Goal: Task Accomplishment & Management: Use online tool/utility

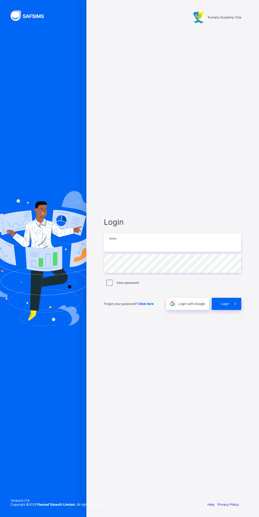
type input "**********"
click at [230, 305] on div "**********" at bounding box center [129, 258] width 259 height 517
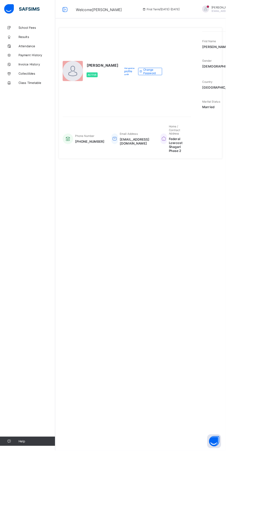
click at [40, 31] on span "School Fees" at bounding box center [42, 32] width 42 height 4
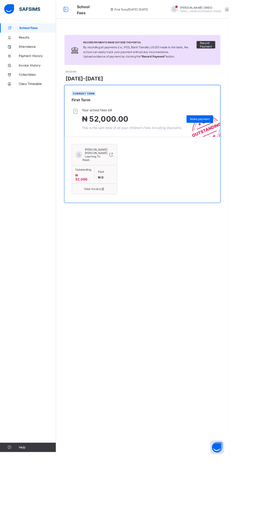
click at [192, 198] on div "EMMANUEL OGHENEOCHUKO ANTHONY Learning To Read . Outstanding ₦ 52,000 Paid ₦ 0 …" at bounding box center [161, 192] width 160 height 64
click at [38, 54] on span "Attendance" at bounding box center [42, 53] width 42 height 4
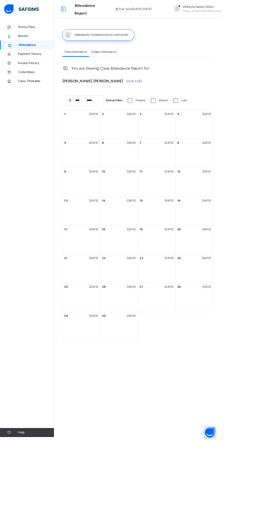
select select "****"
select select "*"
click at [143, 225] on div "10 Wednesday" at bounding box center [139, 214] width 44 height 34
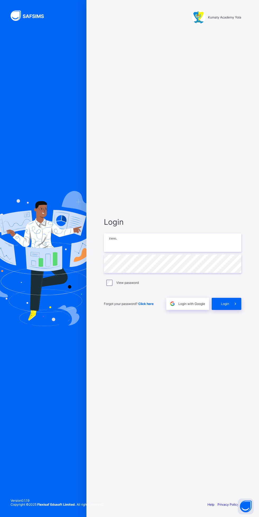
click at [174, 242] on input "email" at bounding box center [172, 243] width 137 height 18
type input "**********"
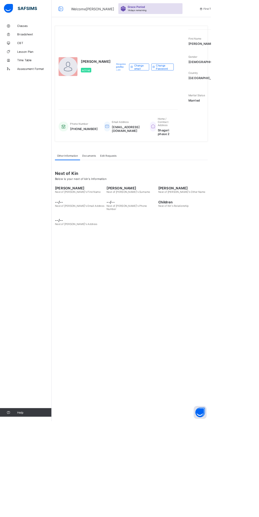
click at [37, 14] on img at bounding box center [25, 10] width 41 height 11
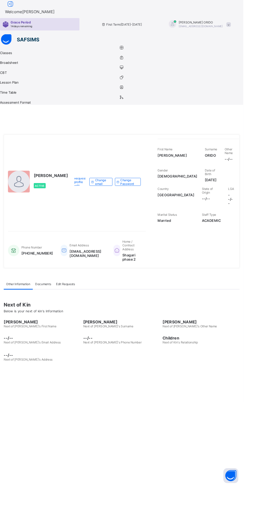
click at [12, 49] on icon at bounding box center [129, 51] width 259 height 4
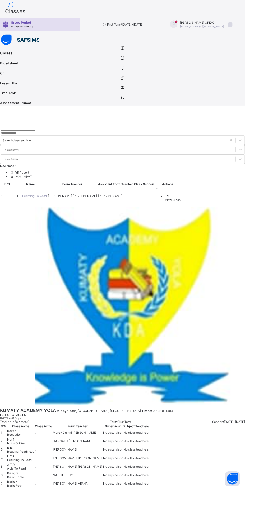
click at [16, 8] on icon at bounding box center [11, 5] width 9 height 8
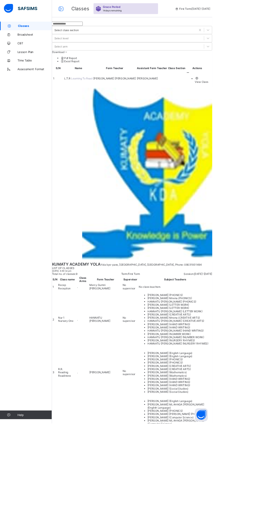
click at [46, 32] on span "Classes" at bounding box center [42, 32] width 41 height 4
click at [41, 39] on link "Broadsheet" at bounding box center [31, 42] width 63 height 11
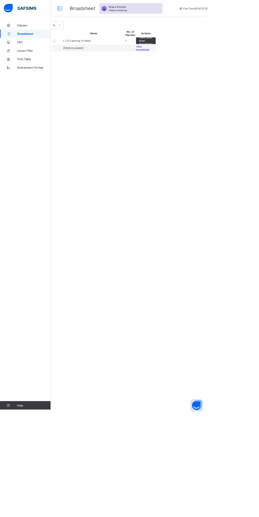
click at [115, 64] on td "[PERSON_NAME]" at bounding box center [116, 60] width 77 height 8
click at [42, 31] on span "Classes" at bounding box center [42, 32] width 42 height 4
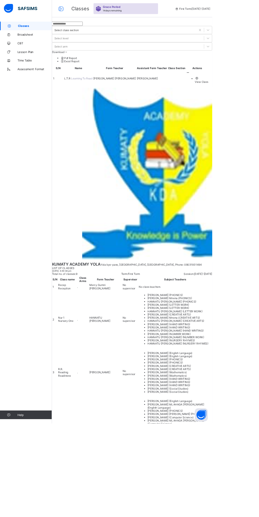
click at [87, 94] on span "L.T.R" at bounding box center [82, 96] width 8 height 4
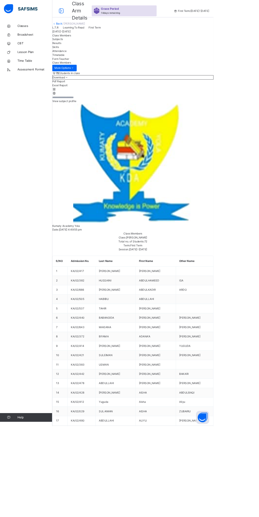
scroll to position [7, 0]
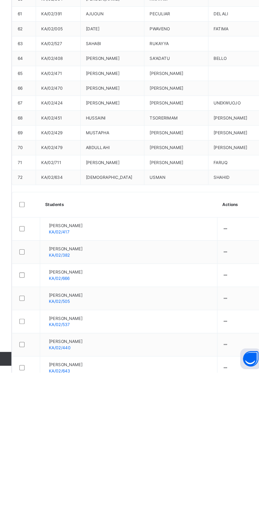
scroll to position [848, 0]
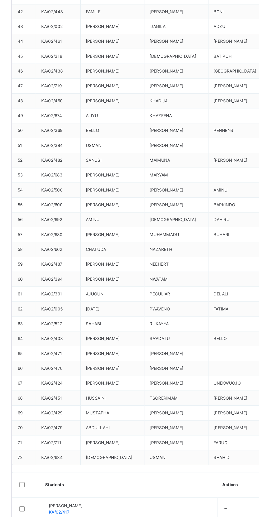
scroll to position [783, 0]
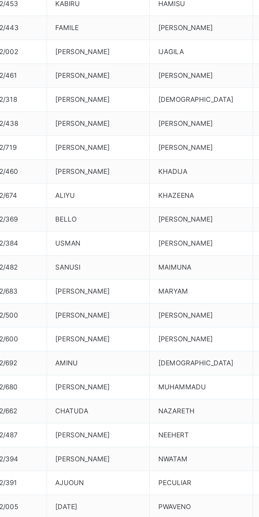
scroll to position [781, 0]
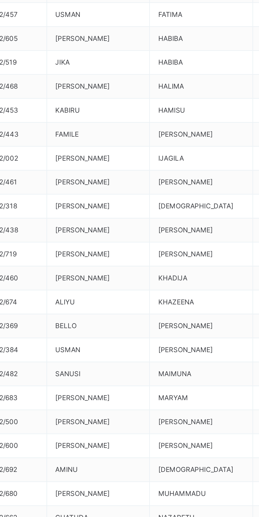
scroll to position [727, 0]
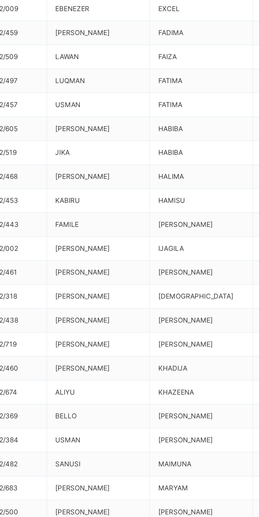
scroll to position [685, 0]
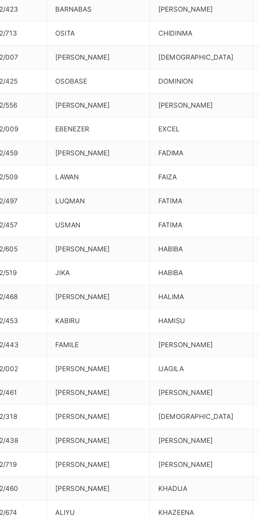
scroll to position [629, 0]
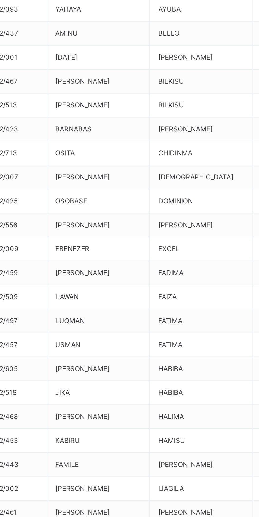
scroll to position [572, 0]
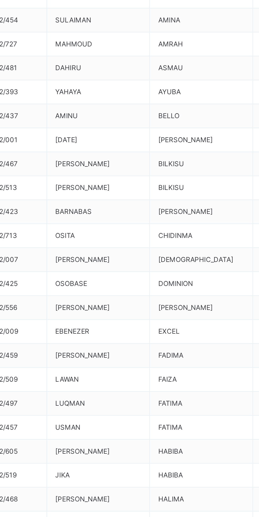
scroll to position [521, 0]
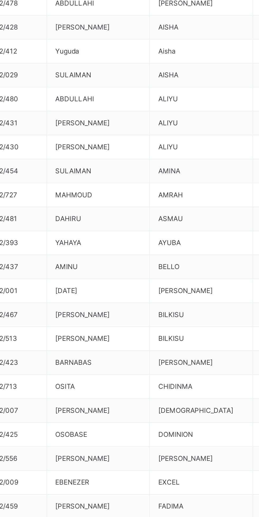
scroll to position [460, 0]
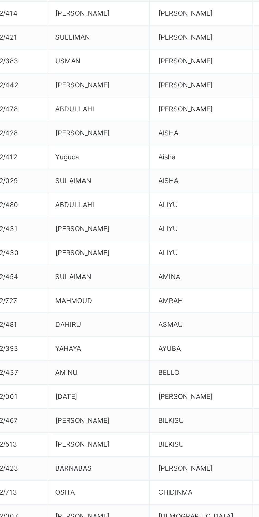
scroll to position [412, 0]
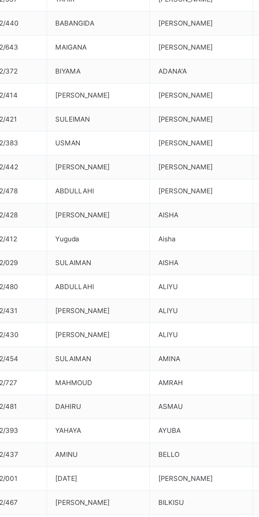
scroll to position [365, 0]
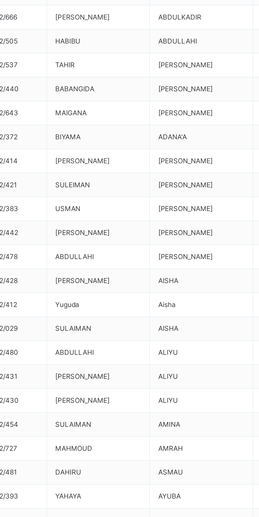
scroll to position [313, 0]
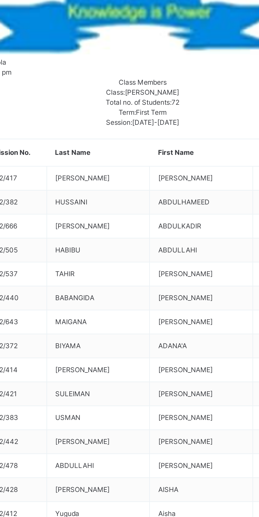
scroll to position [244, 0]
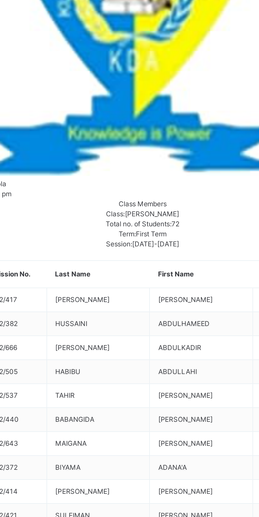
scroll to position [180, 0]
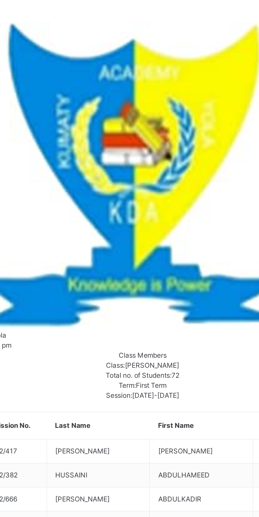
scroll to position [110, 0]
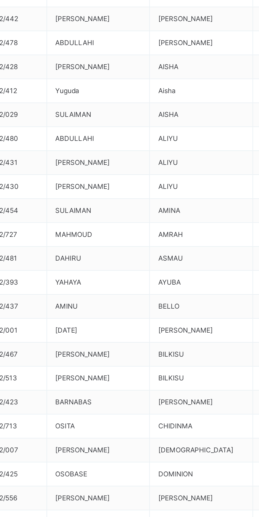
scroll to position [0, 0]
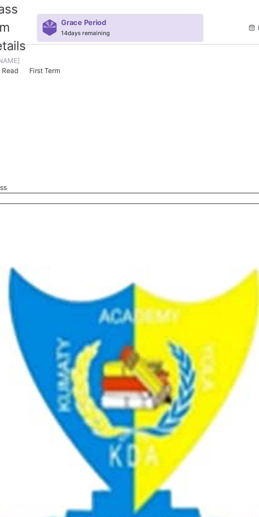
click at [81, 64] on span "Attendance" at bounding box center [71, 62] width 17 height 4
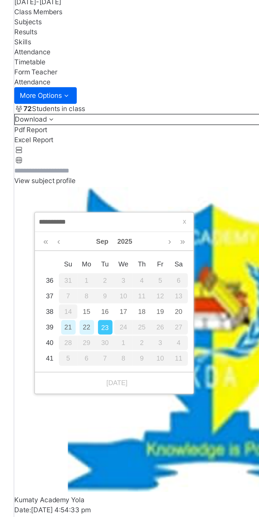
click at [98, 185] on div "15" at bounding box center [97, 185] width 7 height 7
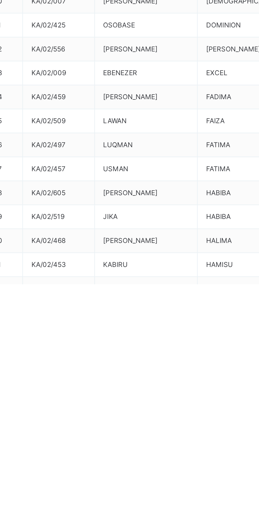
scroll to position [375, 0]
